Goal: Transaction & Acquisition: Purchase product/service

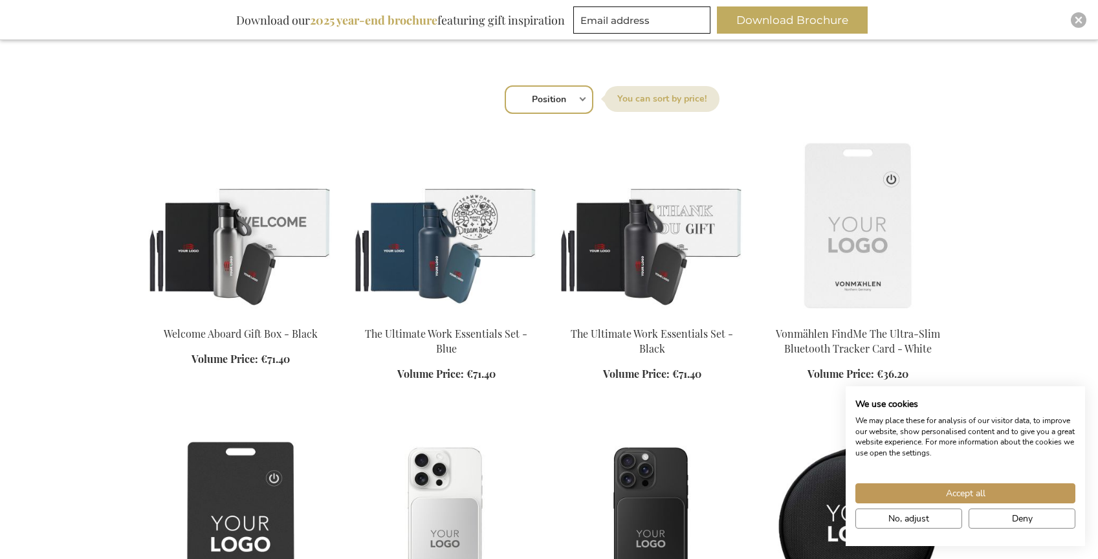
scroll to position [428, 0]
click at [1037, 514] on button "Deny" at bounding box center [1022, 519] width 107 height 20
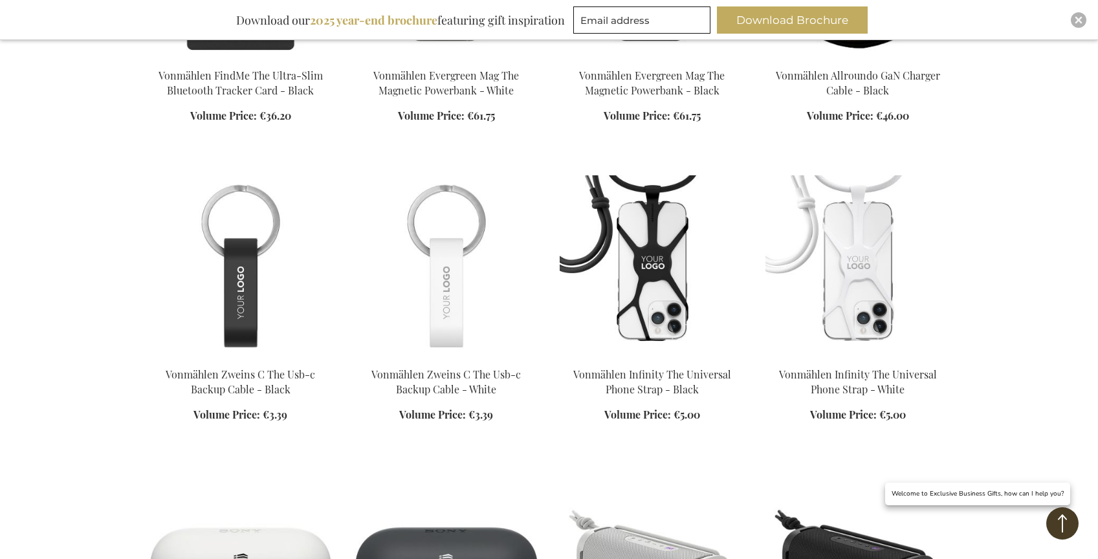
scroll to position [989, 0]
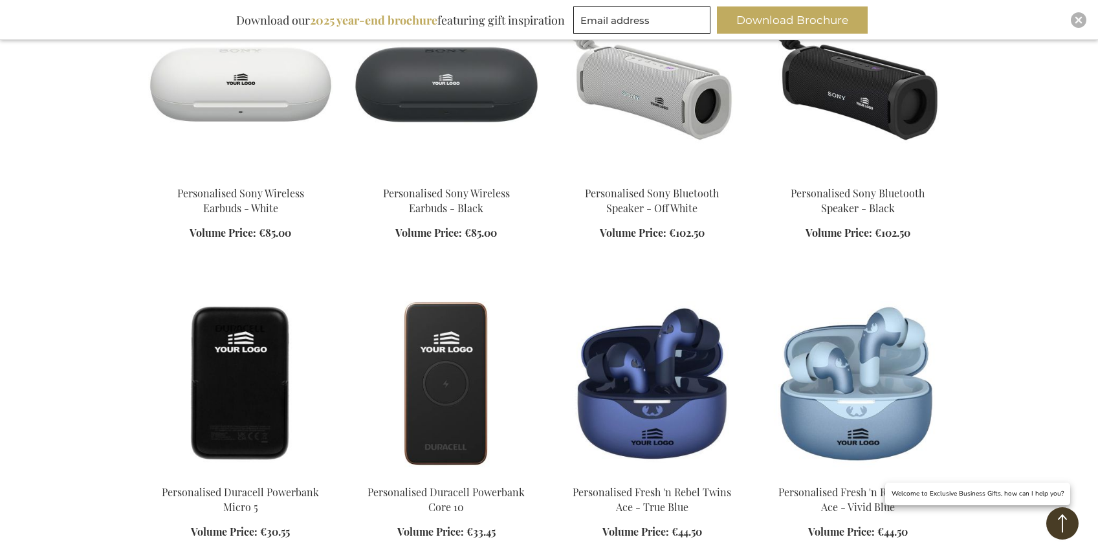
scroll to position [1468, 0]
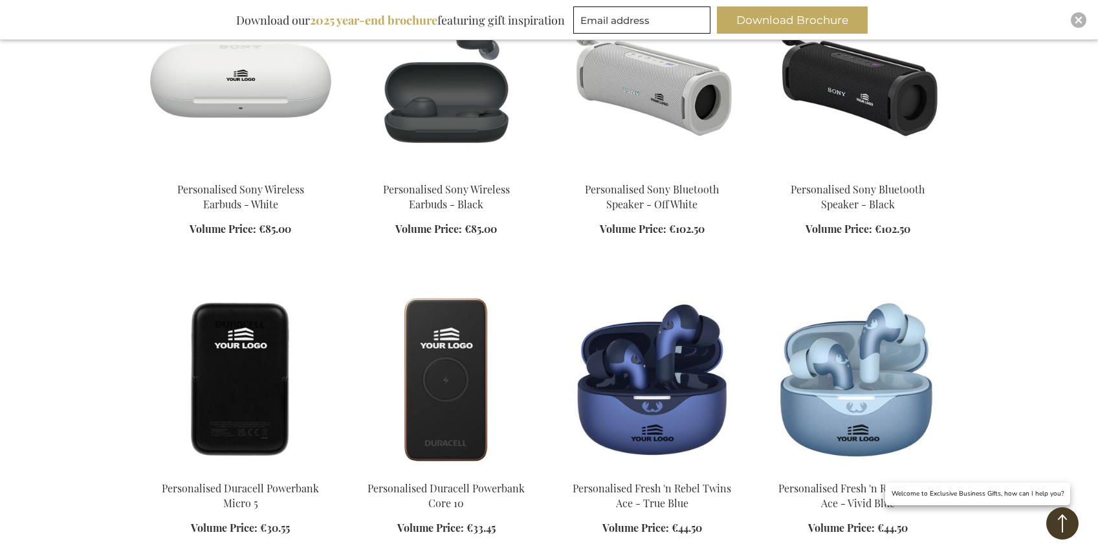
click at [450, 100] on img at bounding box center [446, 80] width 185 height 181
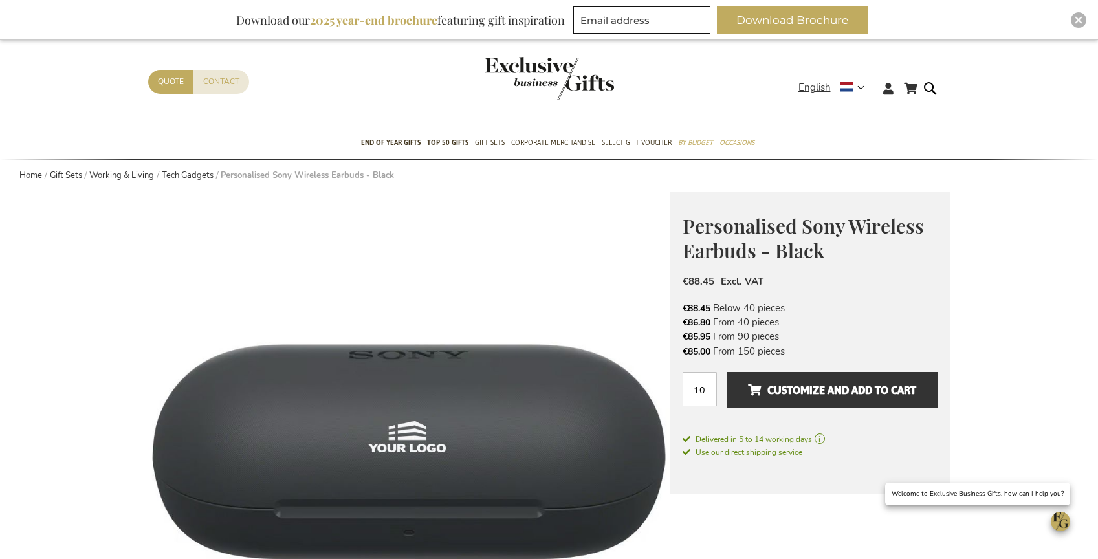
scroll to position [23, 0]
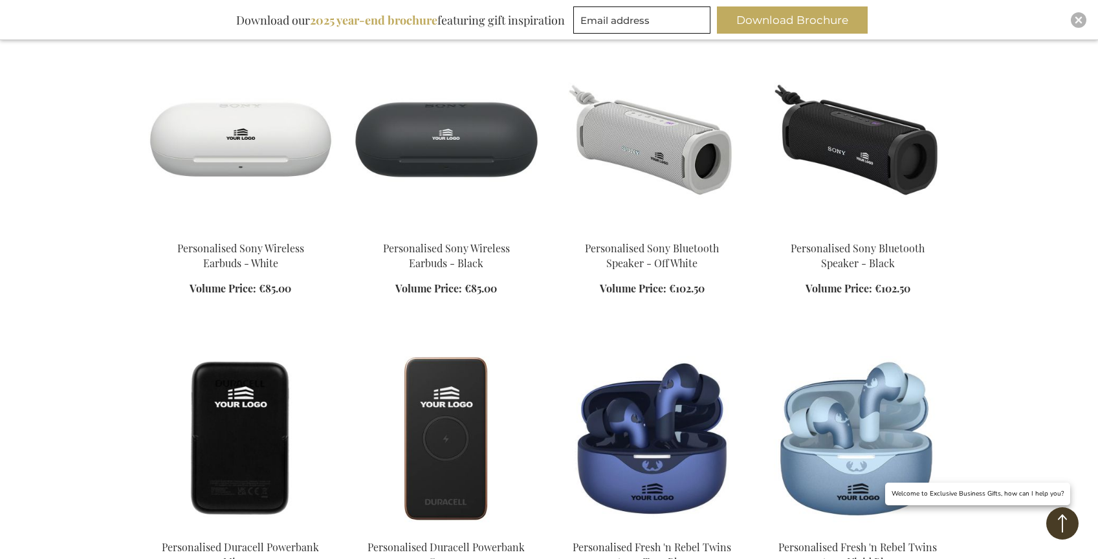
scroll to position [934, 0]
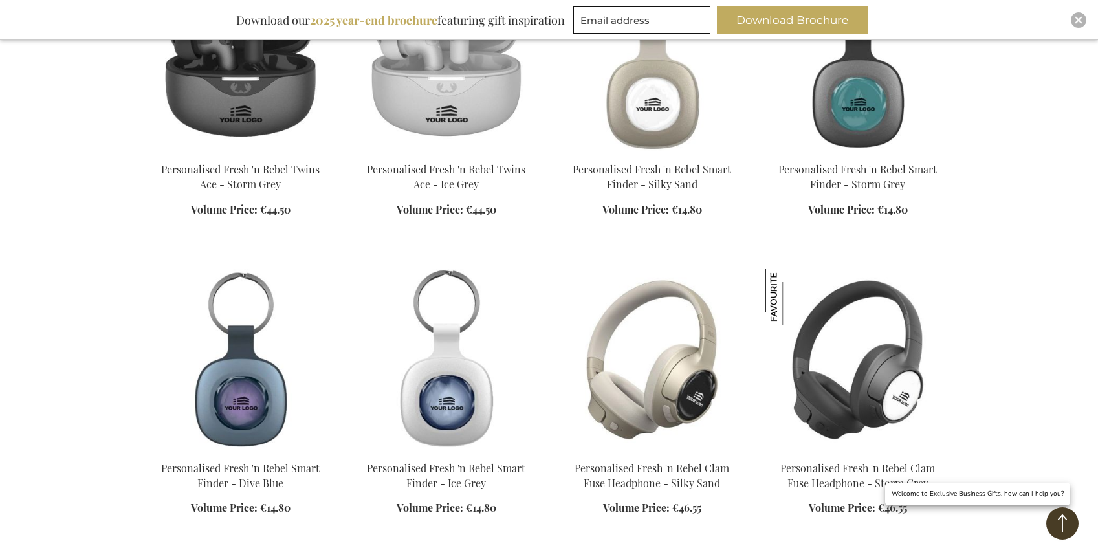
scroll to position [1221, 0]
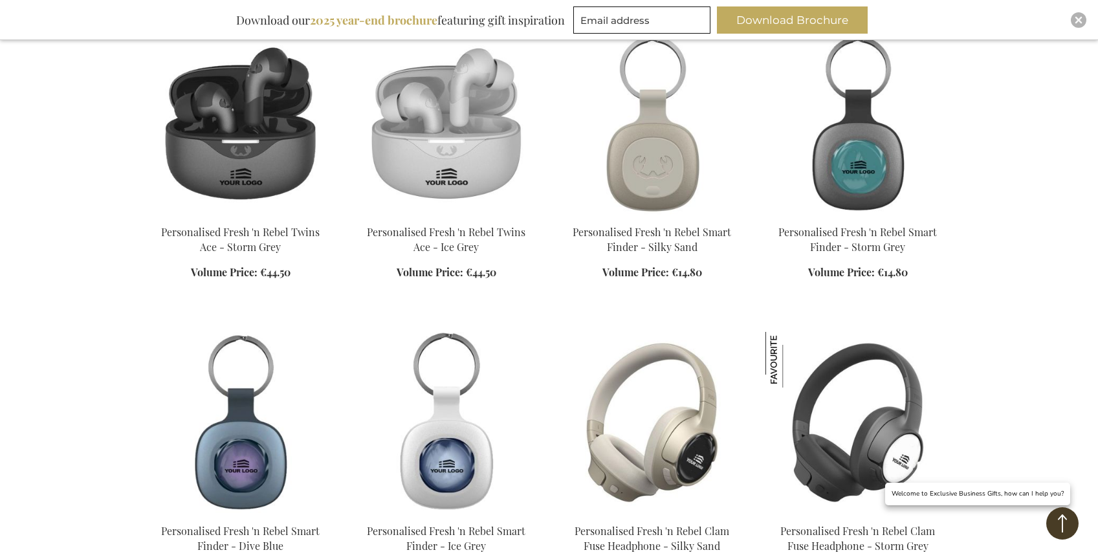
drag, startPoint x: 630, startPoint y: 238, endPoint x: 678, endPoint y: 254, distance: 51.0
click at [682, 254] on div "Add to Cart" at bounding box center [652, 259] width 185 height 69
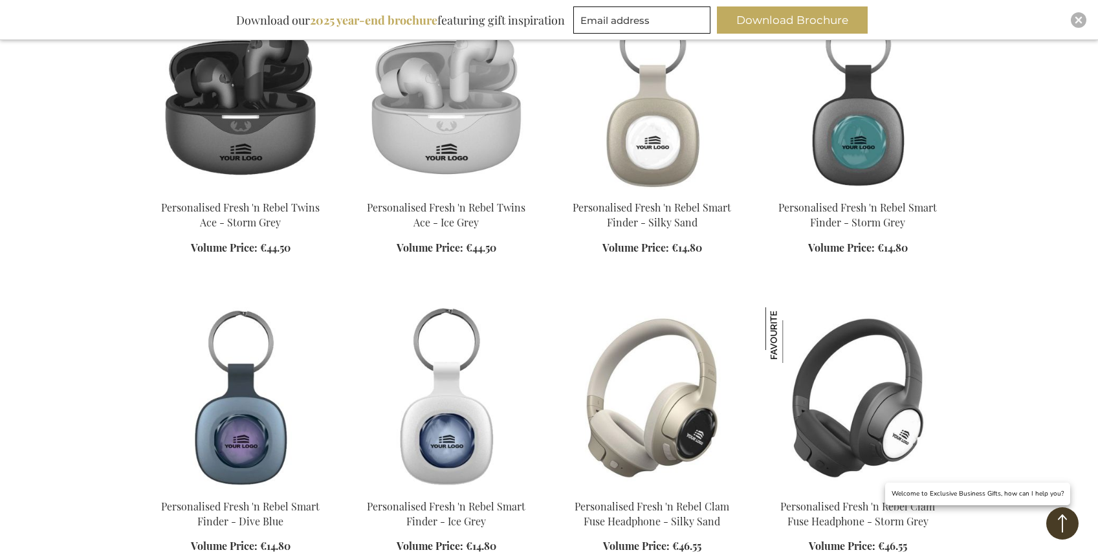
scroll to position [1301, 0]
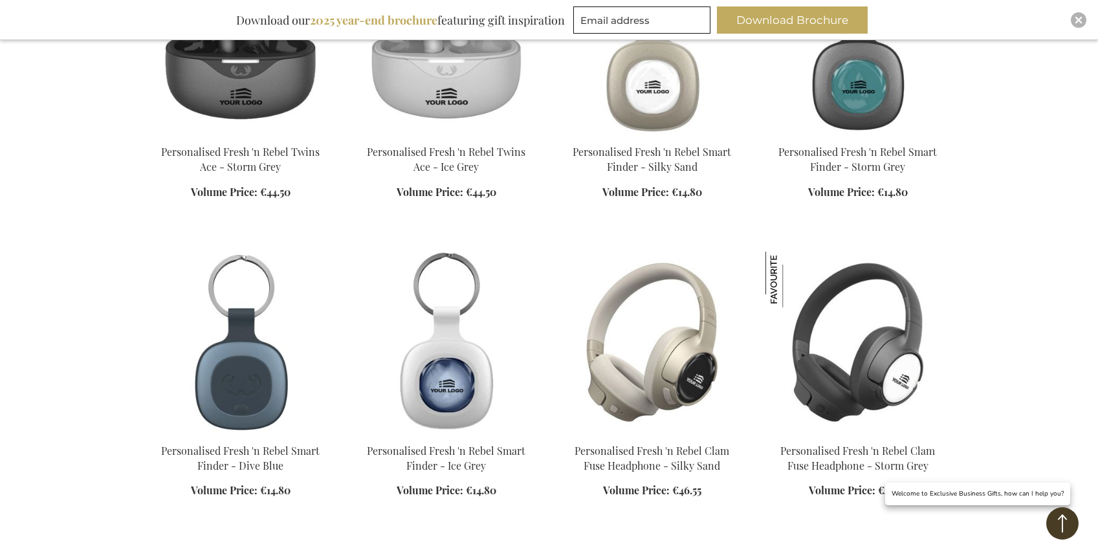
drag, startPoint x: 241, startPoint y: 498, endPoint x: 290, endPoint y: 486, distance: 50.7
click at [290, 486] on div "Add to Cart" at bounding box center [240, 478] width 185 height 69
click at [253, 400] on img at bounding box center [240, 342] width 185 height 181
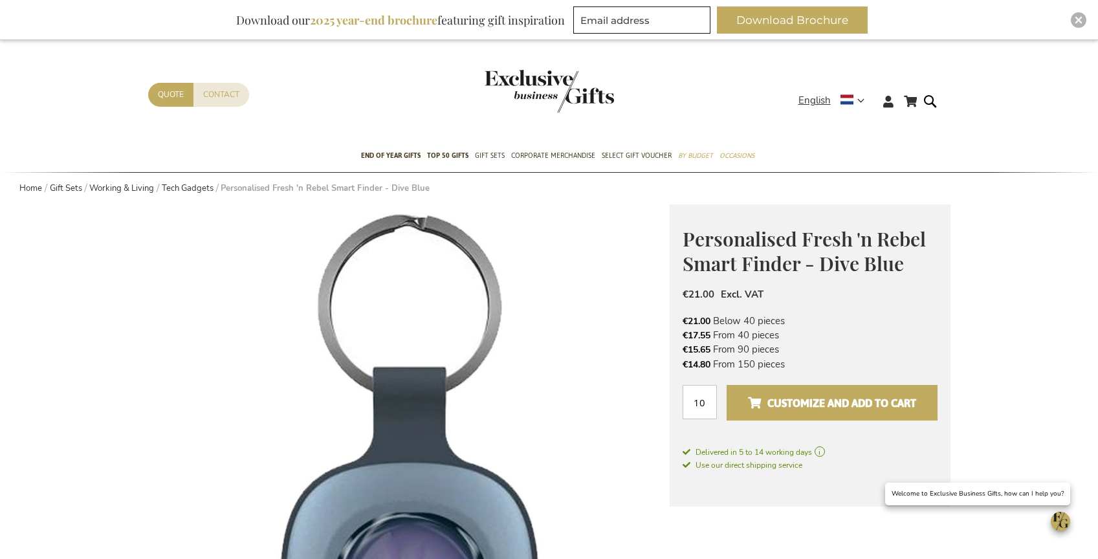
scroll to position [19, 0]
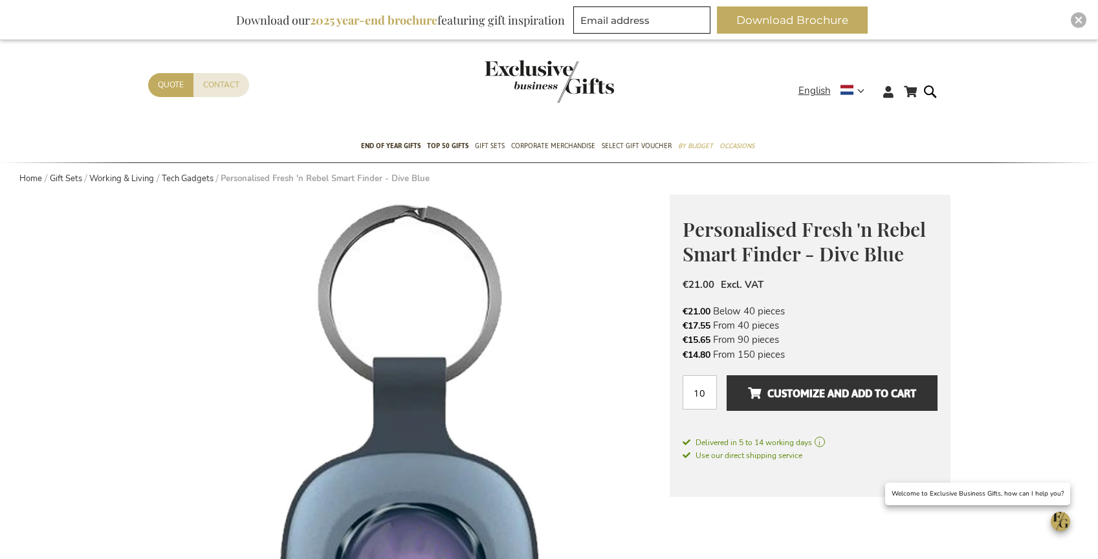
drag, startPoint x: 782, startPoint y: 352, endPoint x: 720, endPoint y: 357, distance: 63.0
click at [720, 357] on li "€14.80 From 150 pieces" at bounding box center [810, 354] width 255 height 14
click at [751, 356] on li "€14.80 From 150 pieces" at bounding box center [810, 354] width 255 height 14
drag, startPoint x: 740, startPoint y: 323, endPoint x: 752, endPoint y: 323, distance: 11.6
click at [752, 323] on li "€17.55 From 40 pieces" at bounding box center [810, 325] width 255 height 14
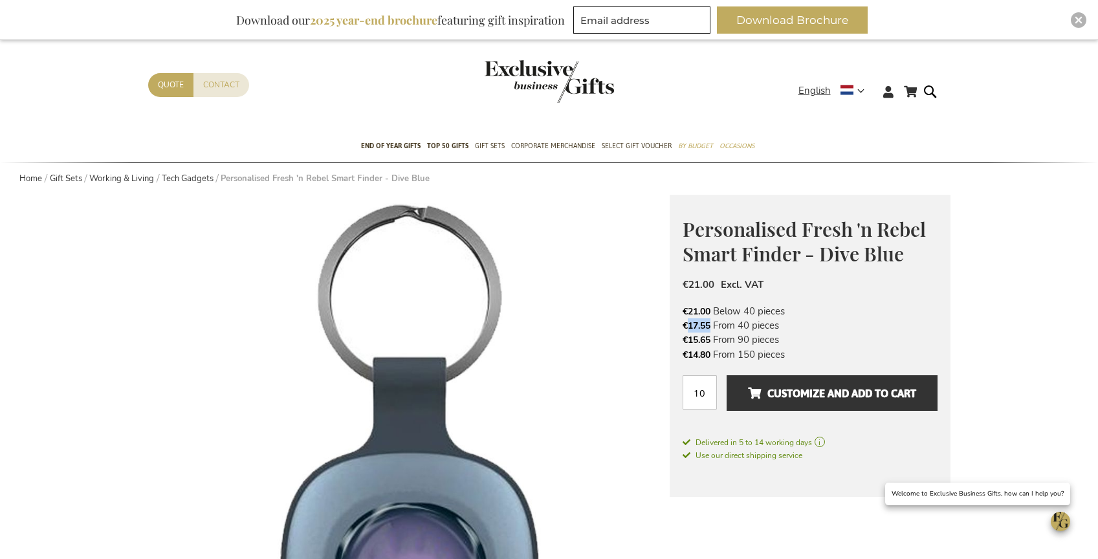
drag, startPoint x: 712, startPoint y: 325, endPoint x: 687, endPoint y: 325, distance: 24.6
click at [687, 325] on span "€17.55" at bounding box center [698, 324] width 30 height 13
click at [929, 339] on li "€15.65 From 90 pieces" at bounding box center [810, 340] width 255 height 14
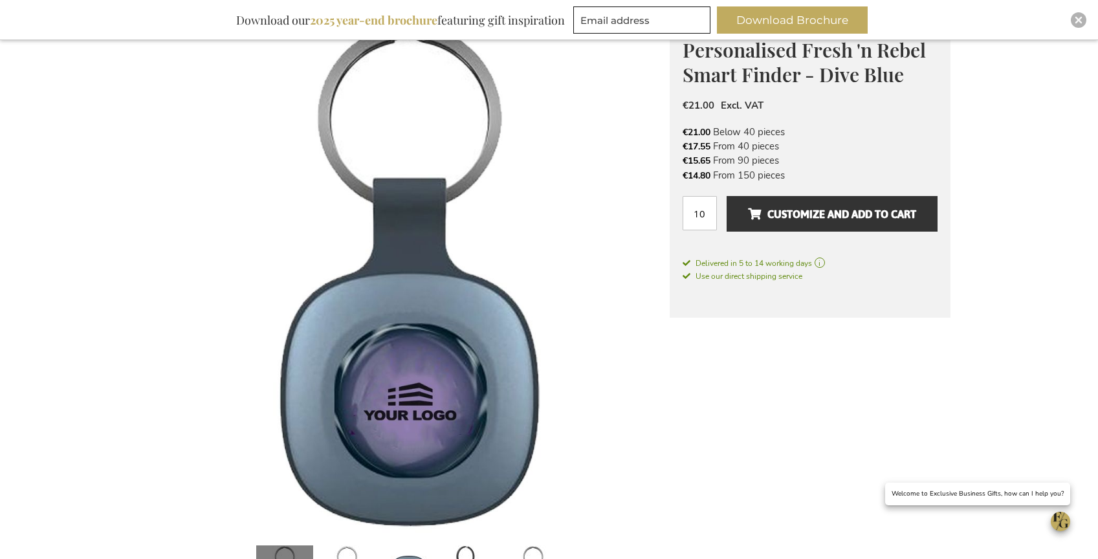
scroll to position [190, 0]
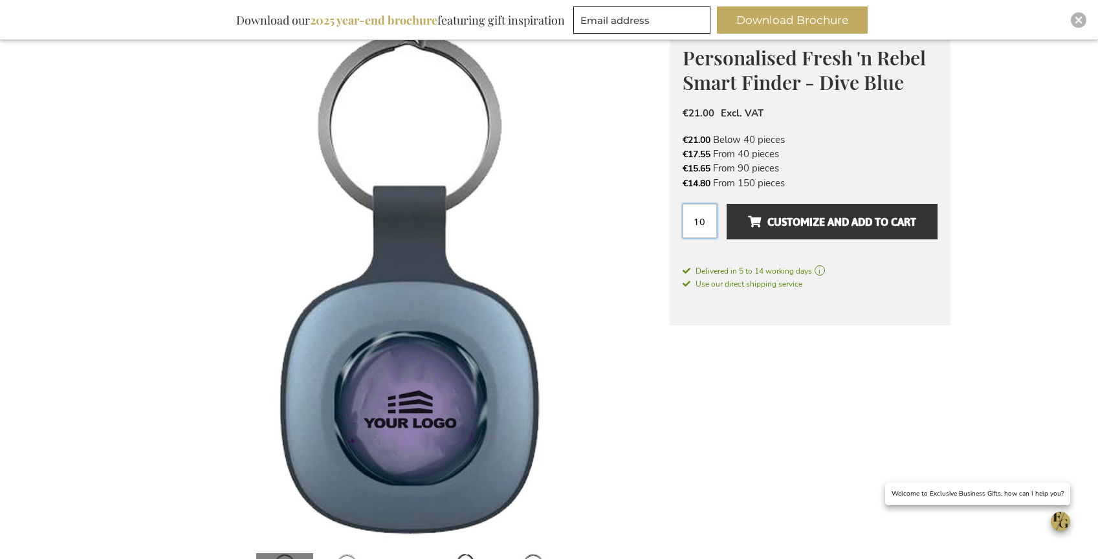
drag, startPoint x: 706, startPoint y: 221, endPoint x: 681, endPoint y: 215, distance: 25.9
click at [683, 221] on input "10" at bounding box center [700, 221] width 34 height 34
drag, startPoint x: 694, startPoint y: 156, endPoint x: 712, endPoint y: 155, distance: 18.1
click at [712, 155] on span "€17.55" at bounding box center [698, 153] width 30 height 13
drag, startPoint x: 707, startPoint y: 220, endPoint x: 681, endPoint y: 217, distance: 26.0
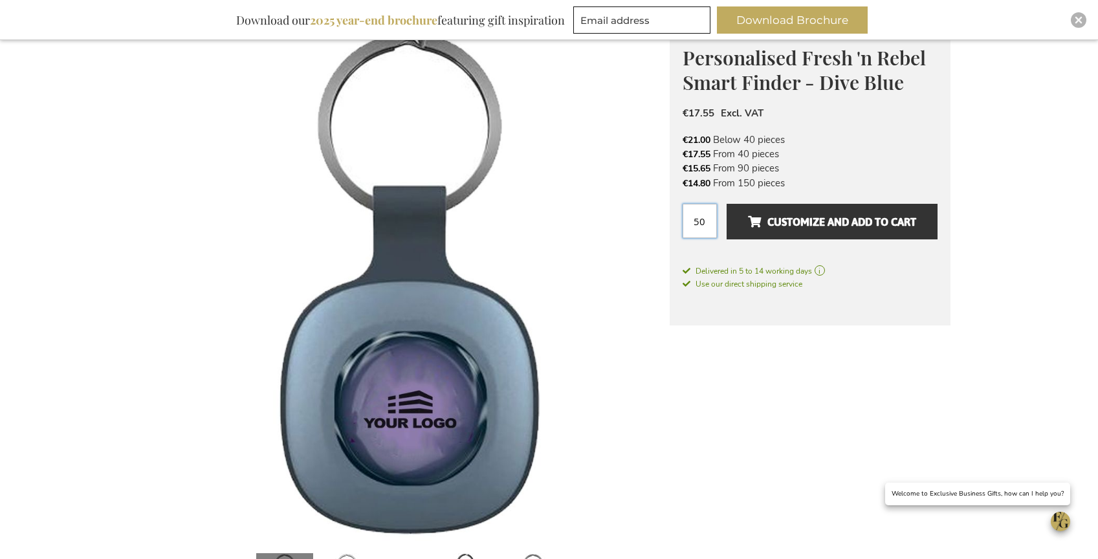
click at [678, 219] on div "Personalised Fresh 'n Rebel Smart Finder - Dive Blue €17.55 Excl. VAT €21.00 Be…" at bounding box center [810, 174] width 281 height 302
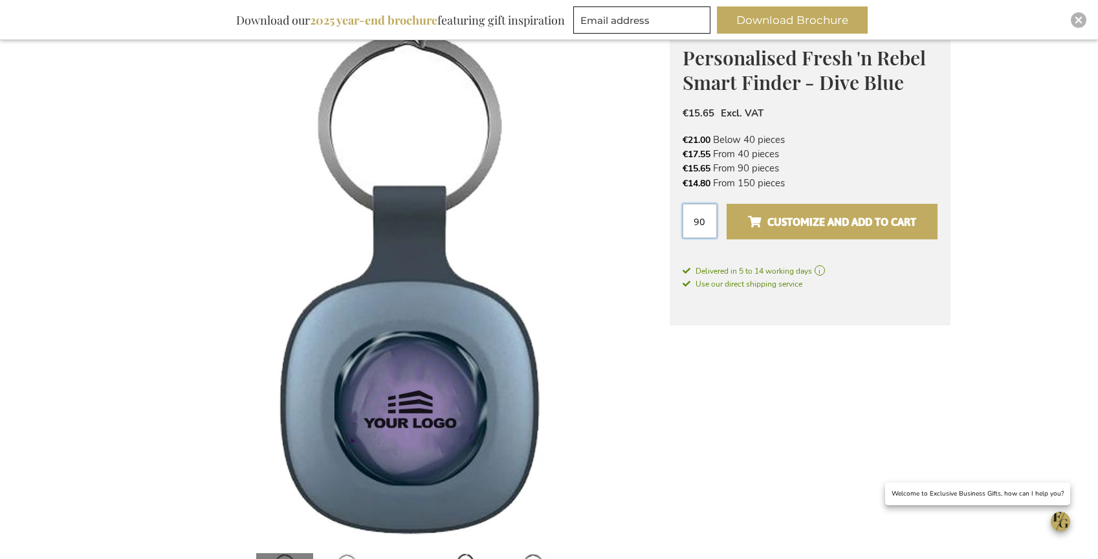
type input "90"
click at [856, 215] on span "Customize and add to cart" at bounding box center [832, 222] width 168 height 21
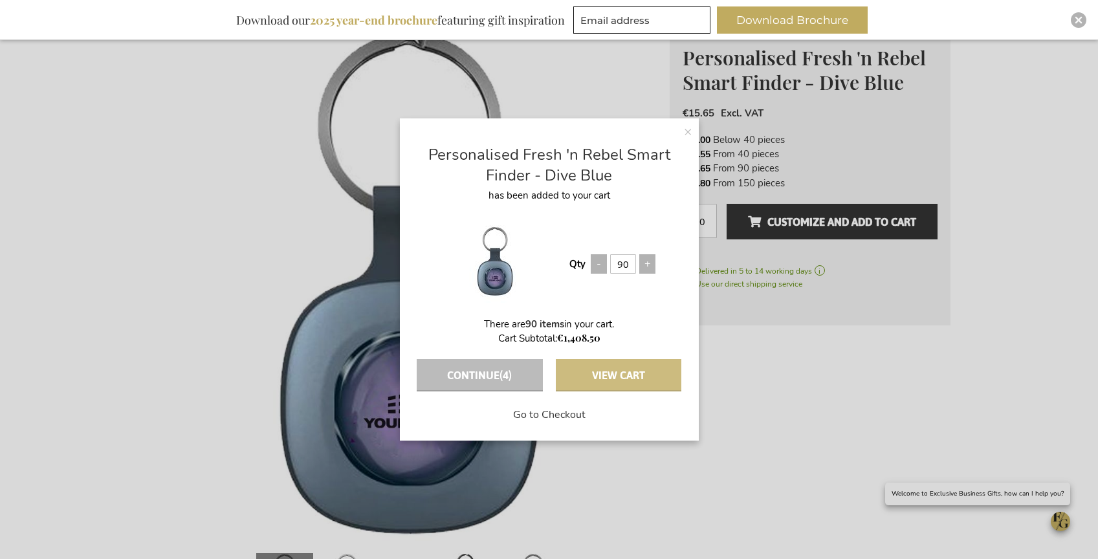
click at [606, 380] on button "View Cart" at bounding box center [619, 375] width 126 height 32
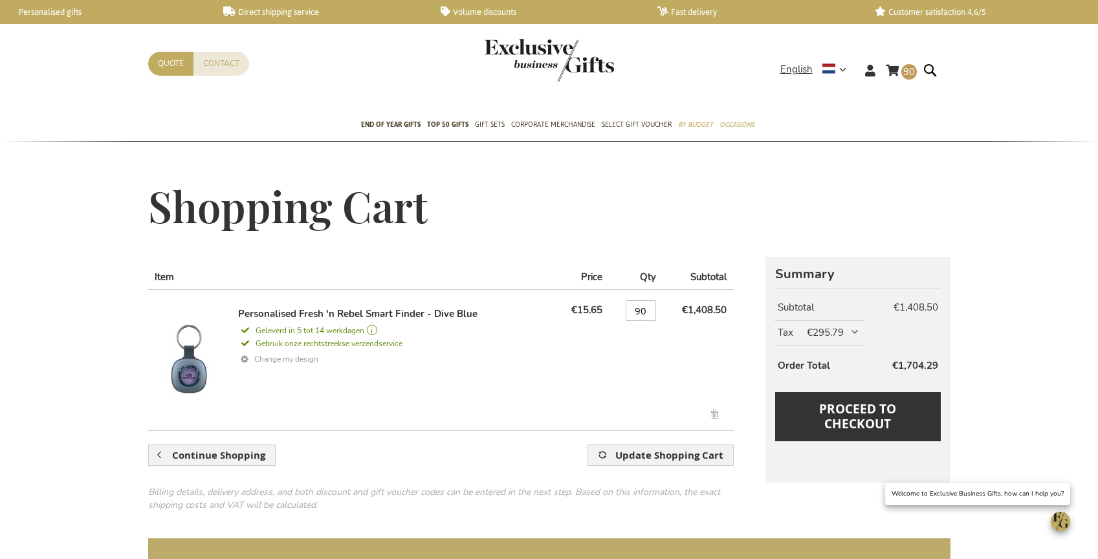
click at [297, 360] on link "Change my design" at bounding box center [394, 359] width 312 height 19
drag, startPoint x: 567, startPoint y: 311, endPoint x: 607, endPoint y: 311, distance: 40.1
click at [607, 311] on td "€15.65" at bounding box center [582, 355] width 54 height 132
click at [188, 382] on img at bounding box center [188, 359] width 71 height 104
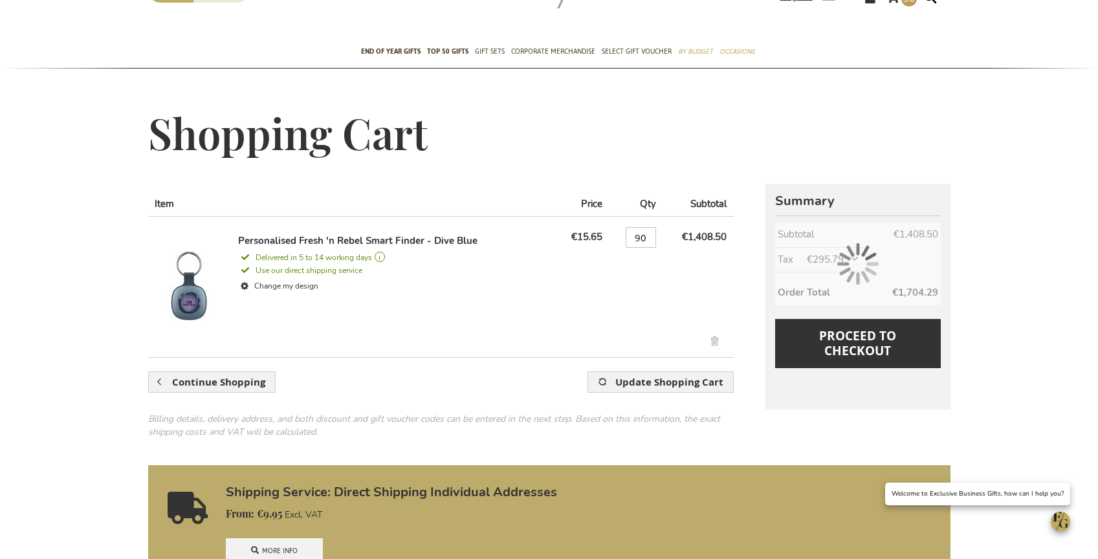
scroll to position [80, 0]
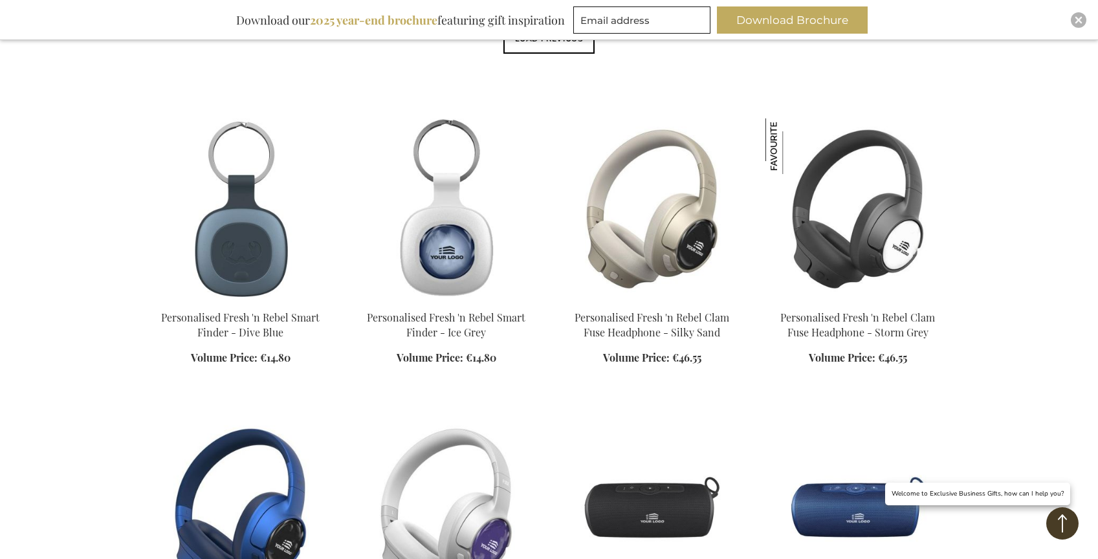
scroll to position [429, 0]
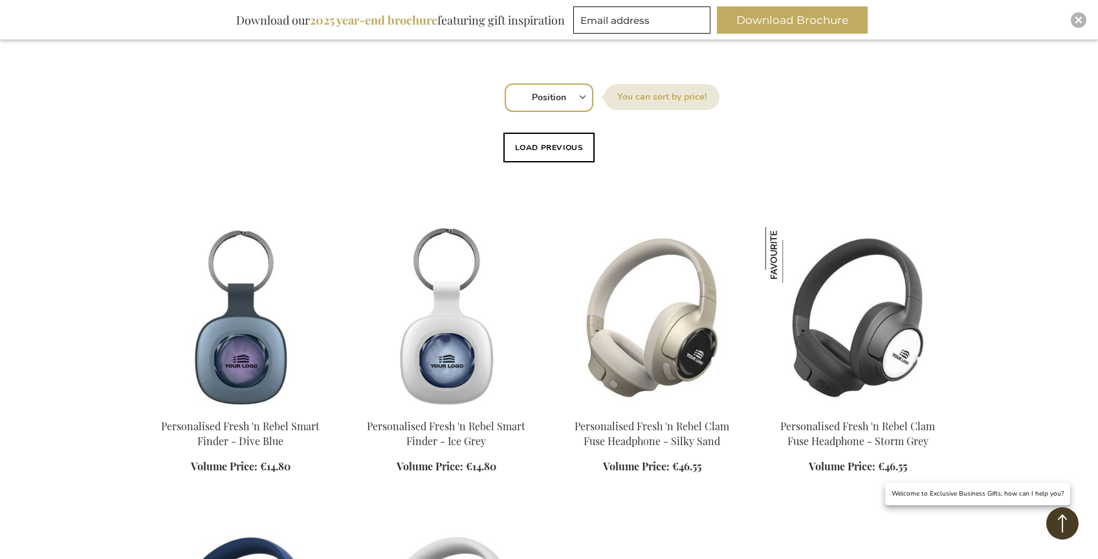
click at [544, 142] on button "Load previous" at bounding box center [549, 148] width 92 height 30
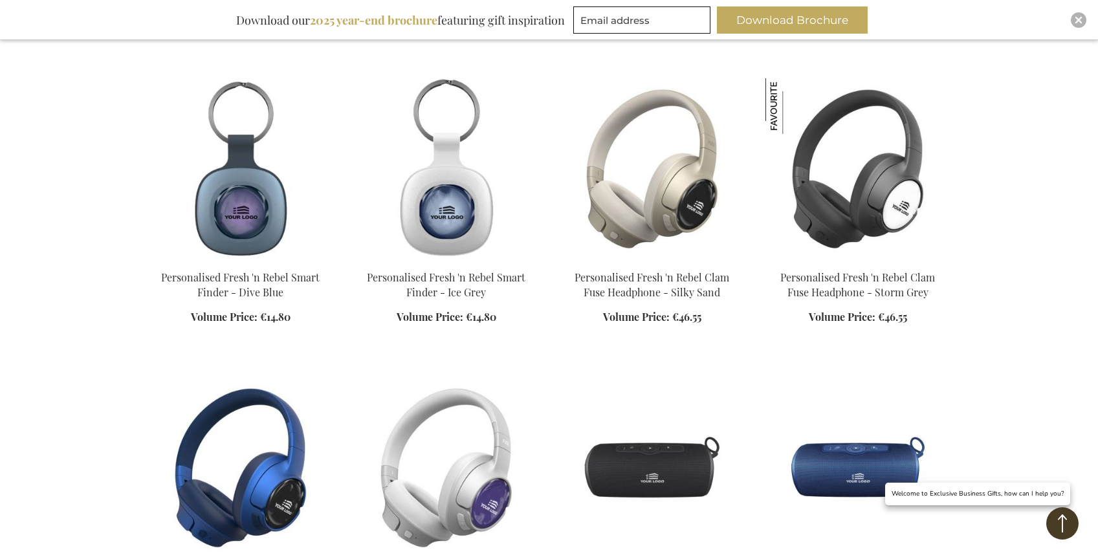
scroll to position [1230, 0]
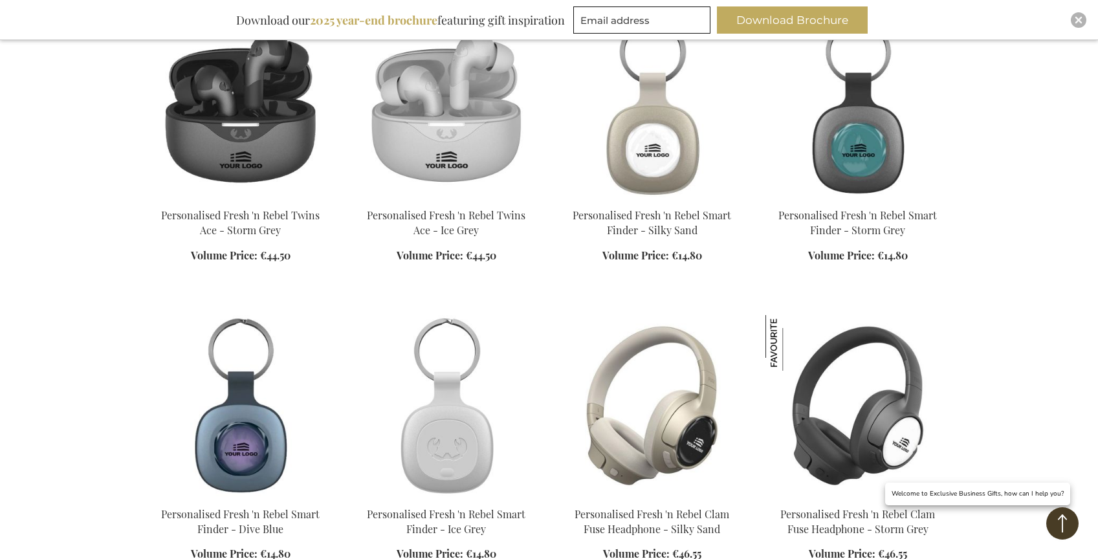
scroll to position [1248, 0]
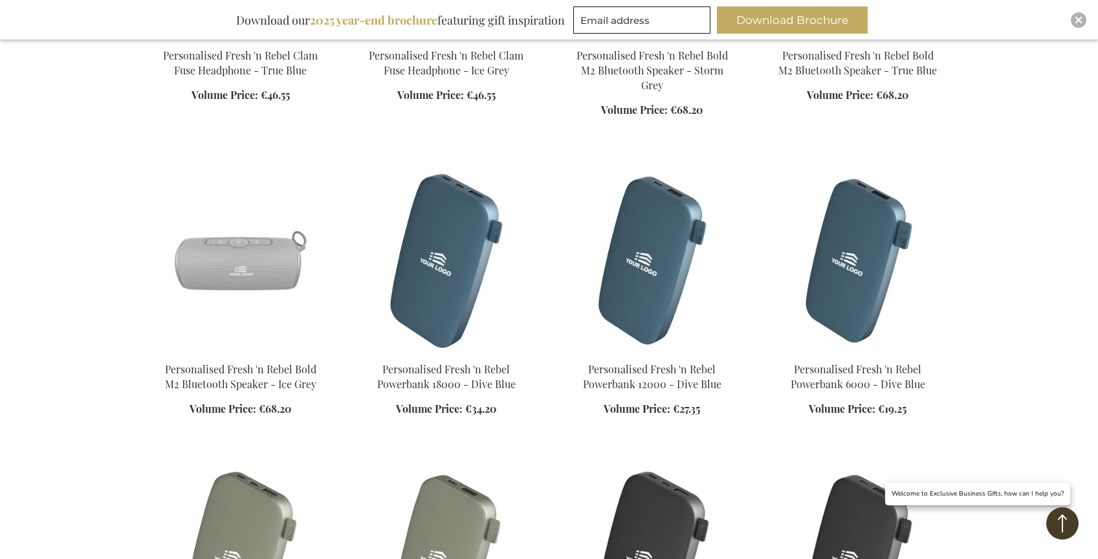
scroll to position [2047, 0]
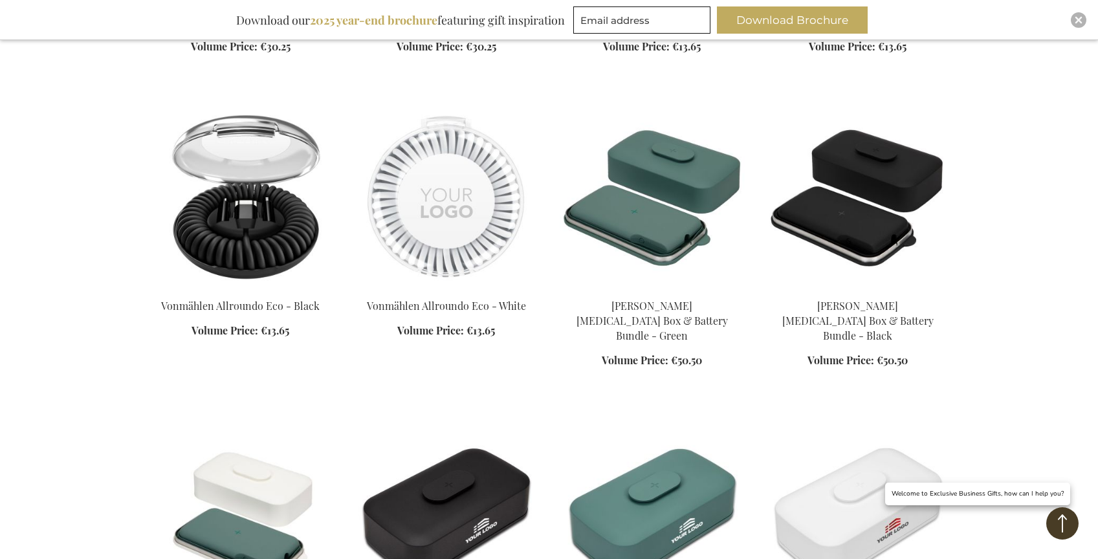
scroll to position [3522, 0]
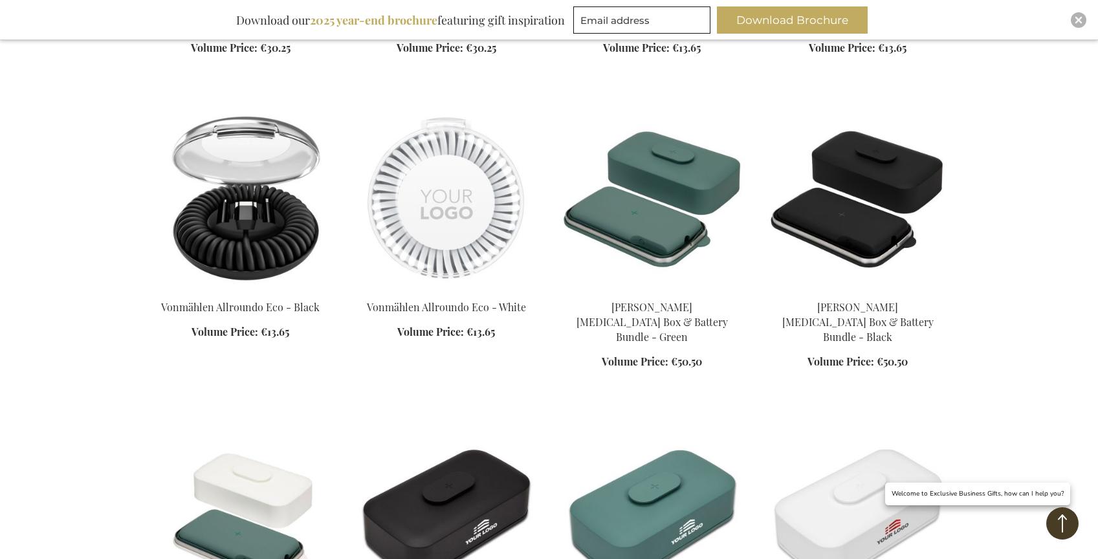
click at [281, 204] on img at bounding box center [240, 198] width 185 height 181
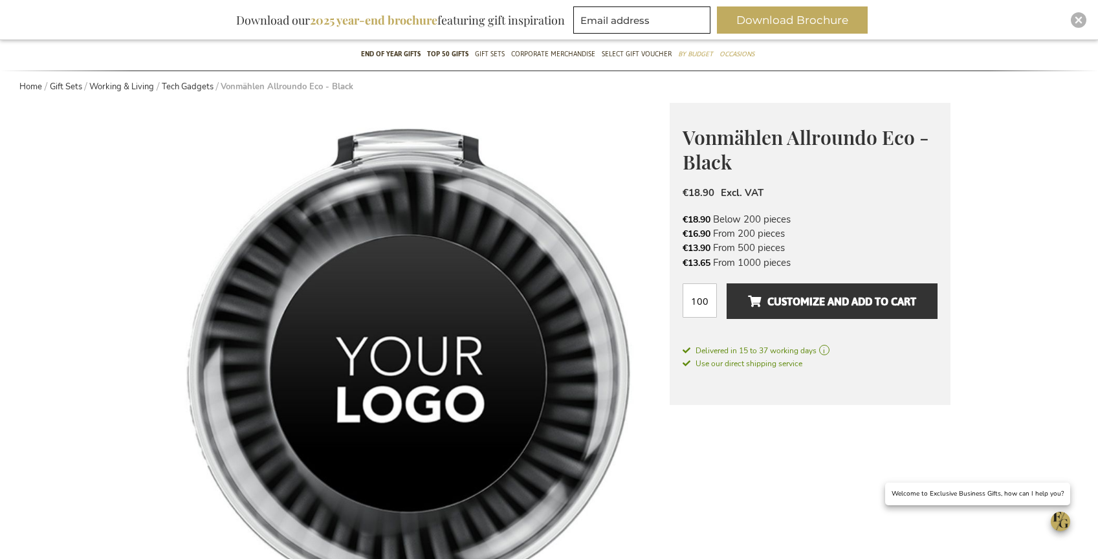
scroll to position [428, 0]
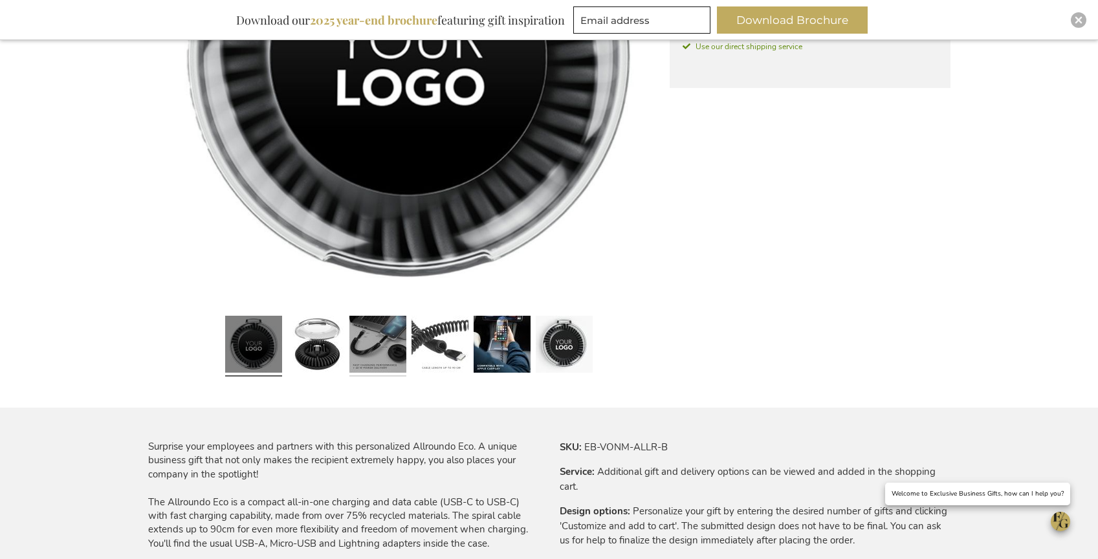
click at [401, 339] on link at bounding box center [377, 346] width 57 height 71
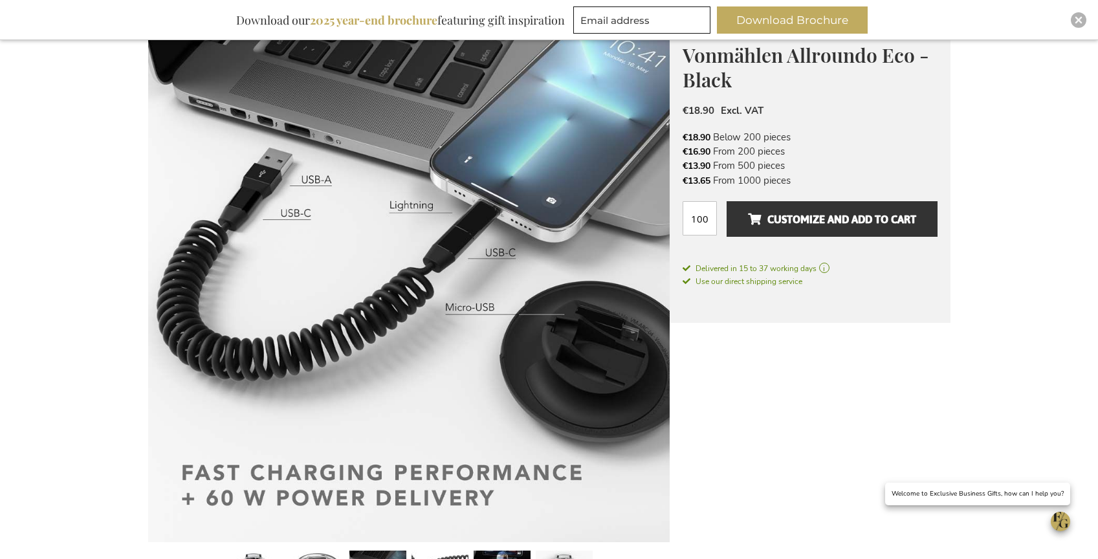
scroll to position [426, 0]
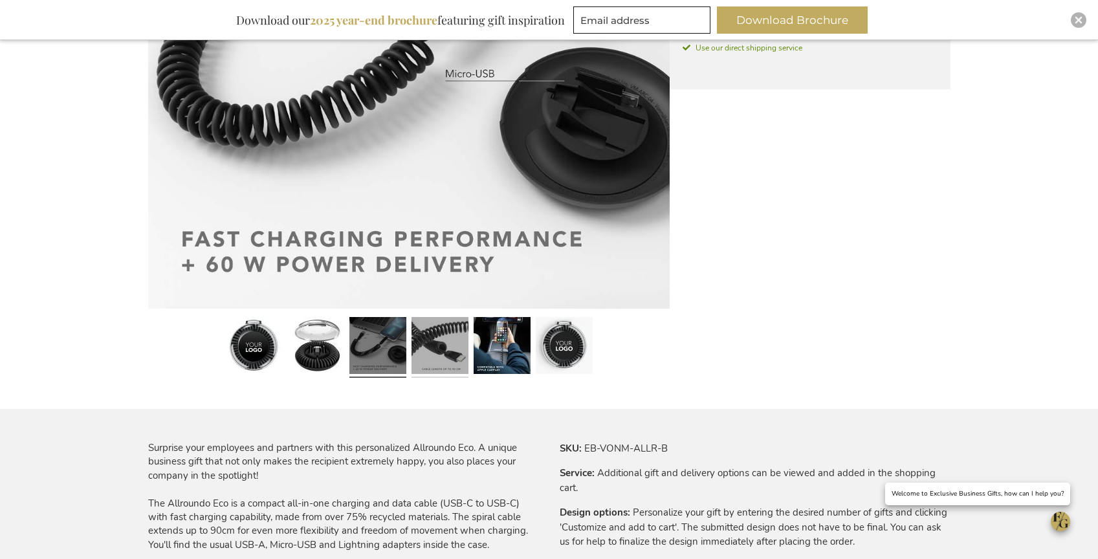
click at [437, 338] on link at bounding box center [440, 347] width 57 height 71
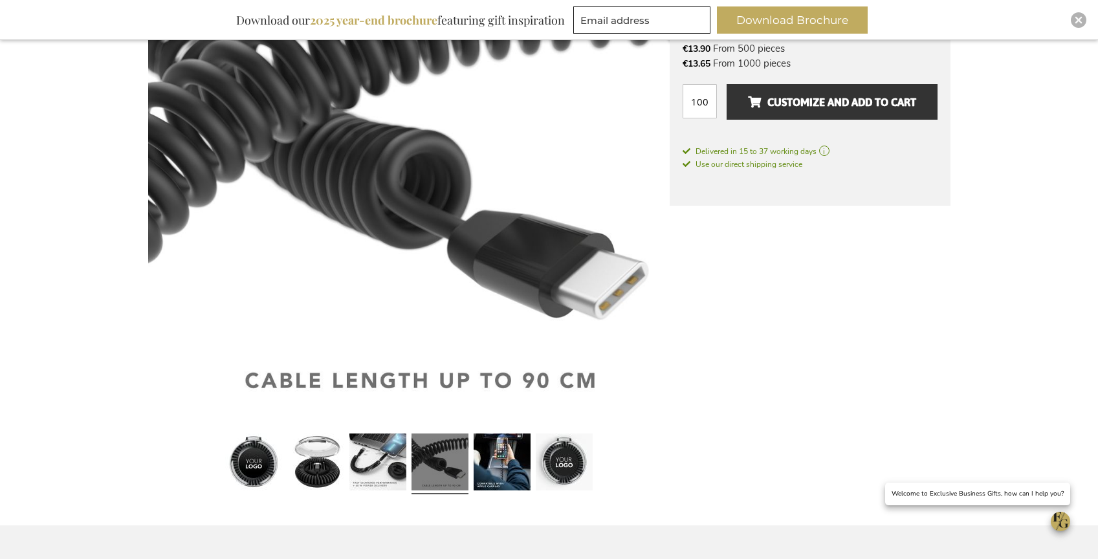
scroll to position [309, 0]
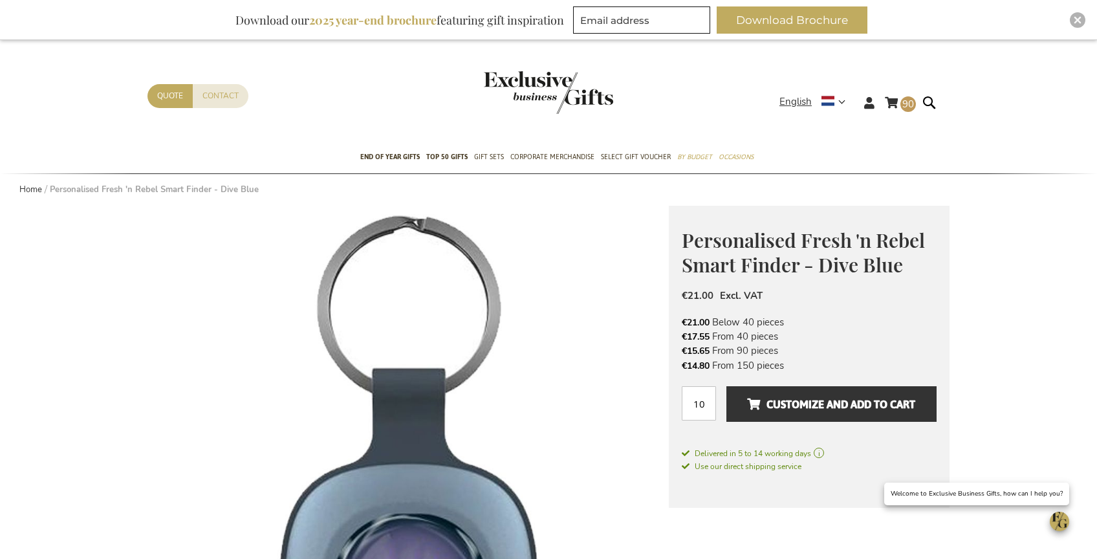
scroll to position [17, 0]
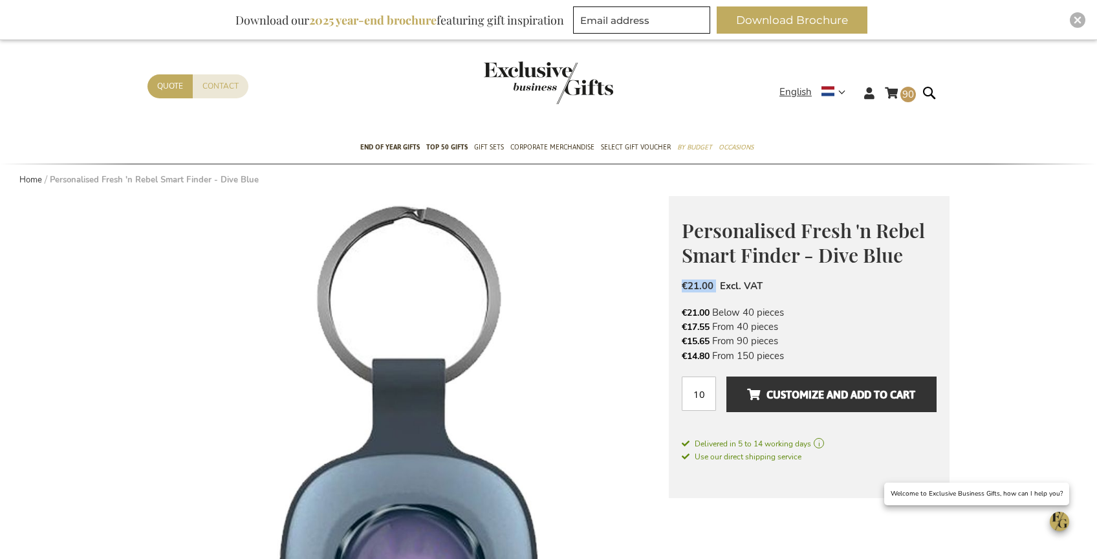
drag, startPoint x: 717, startPoint y: 282, endPoint x: 678, endPoint y: 280, distance: 38.9
click at [678, 280] on div "Personalised Fresh 'n Rebel Smart Finder - Dive Blue €21.00 Excl. VAT €21.00 Be…" at bounding box center [809, 347] width 281 height 302
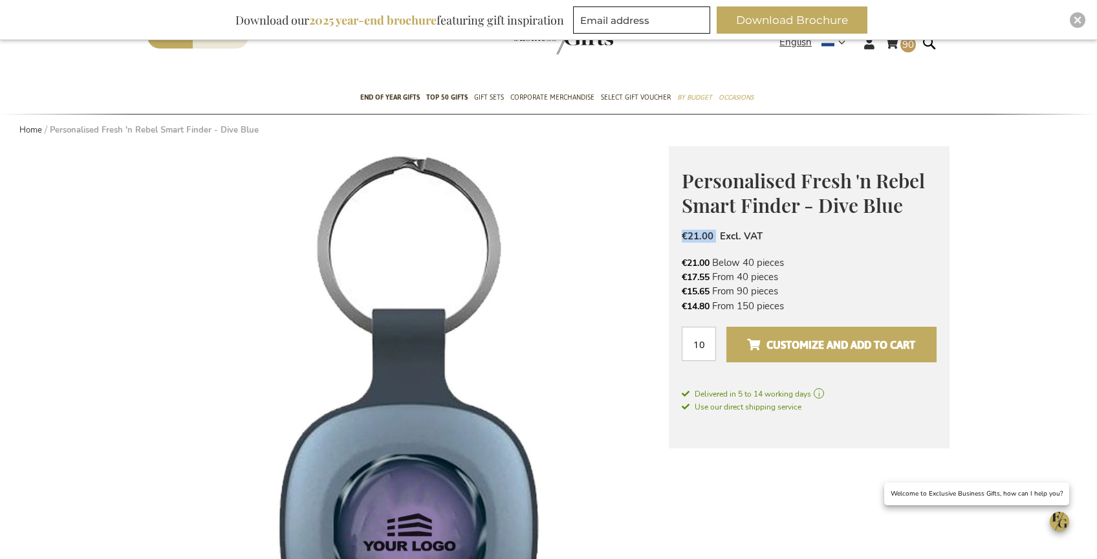
scroll to position [85, 0]
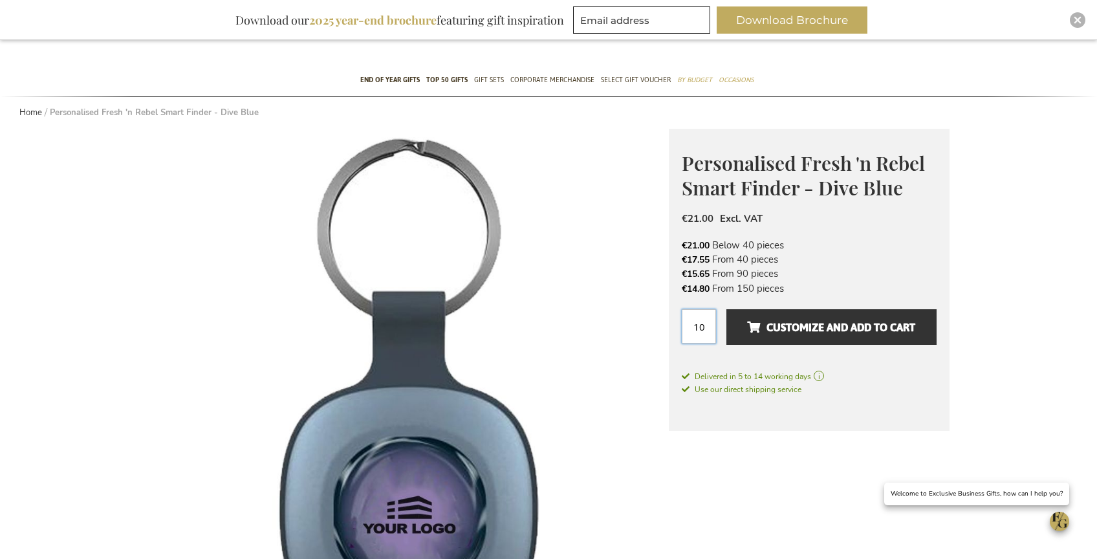
drag, startPoint x: 705, startPoint y: 322, endPoint x: 683, endPoint y: 324, distance: 22.7
click at [682, 325] on input "10" at bounding box center [699, 326] width 34 height 34
type input "50"
click at [698, 272] on span "€15.65" at bounding box center [696, 274] width 28 height 12
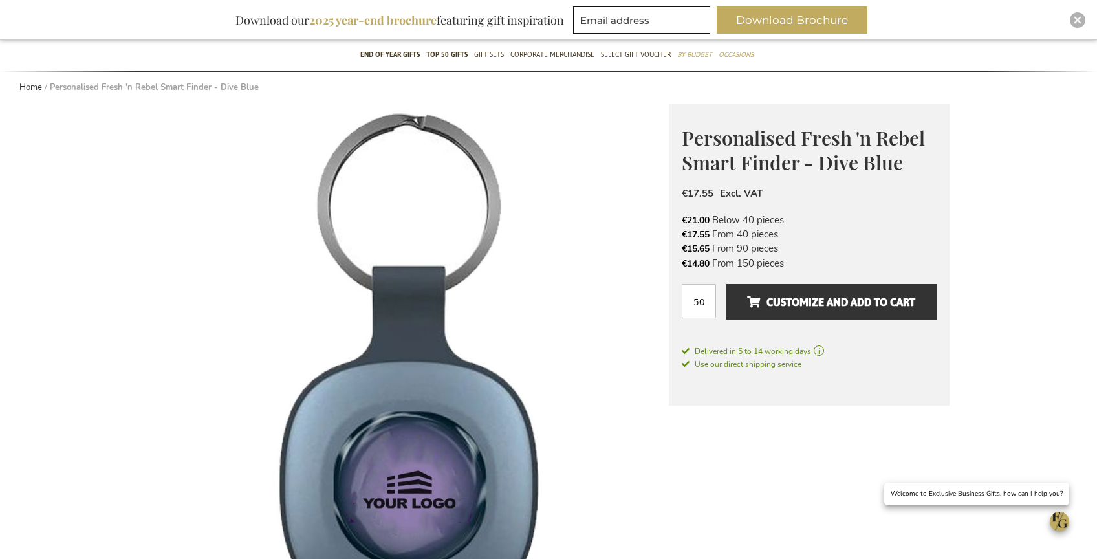
scroll to position [174, 0]
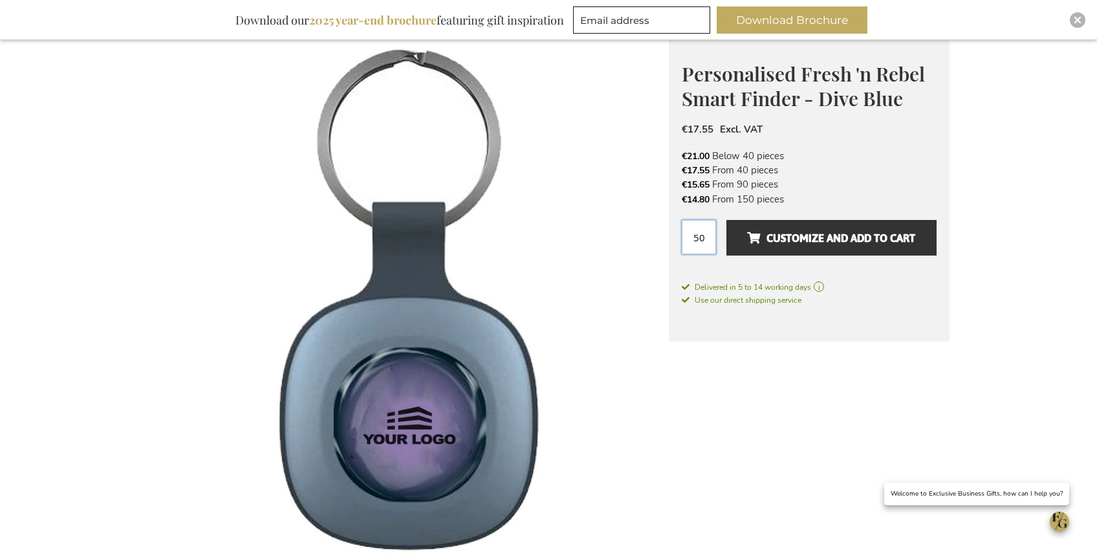
click at [705, 234] on input "50" at bounding box center [699, 237] width 34 height 34
drag, startPoint x: 705, startPoint y: 234, endPoint x: 692, endPoint y: 236, distance: 12.4
click at [683, 236] on input "50" at bounding box center [699, 237] width 34 height 34
drag, startPoint x: 685, startPoint y: 184, endPoint x: 786, endPoint y: 184, distance: 100.3
click at [786, 184] on li "€15.65 From 90 pieces" at bounding box center [809, 184] width 255 height 14
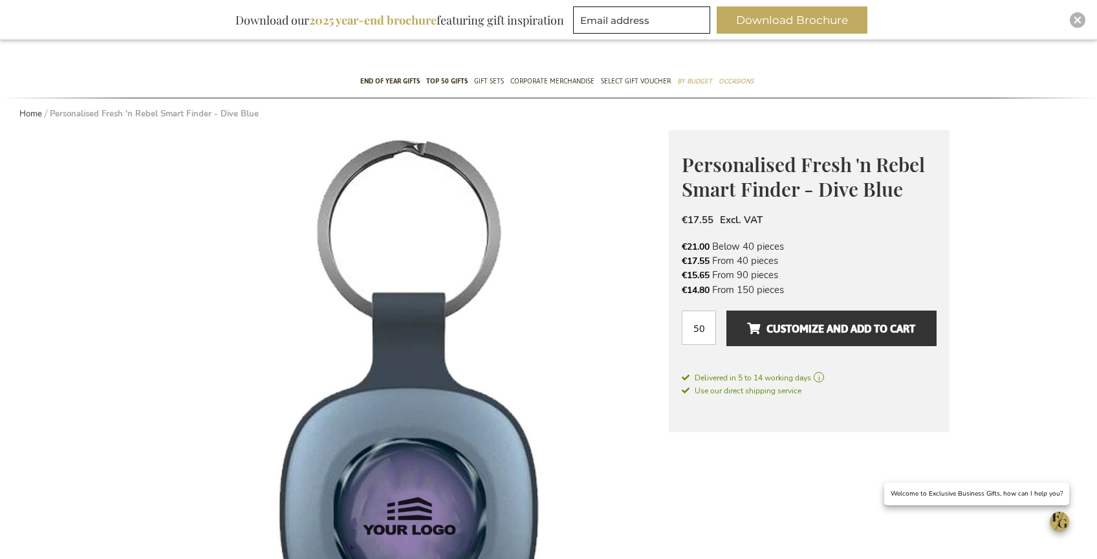
scroll to position [226, 0]
